Goal: Task Accomplishment & Management: Complete application form

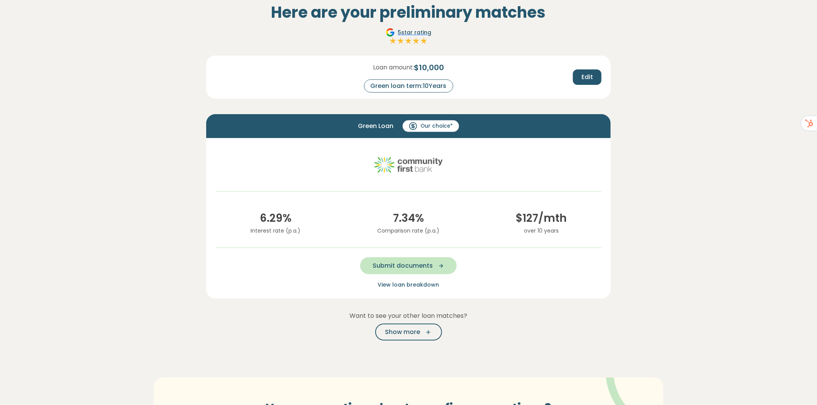
scroll to position [51, 0]
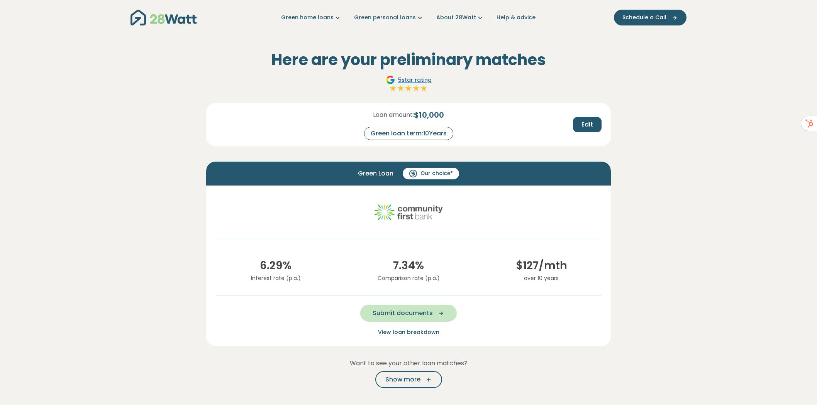
scroll to position [51, 0]
